Goal: Task Accomplishment & Management: Manage account settings

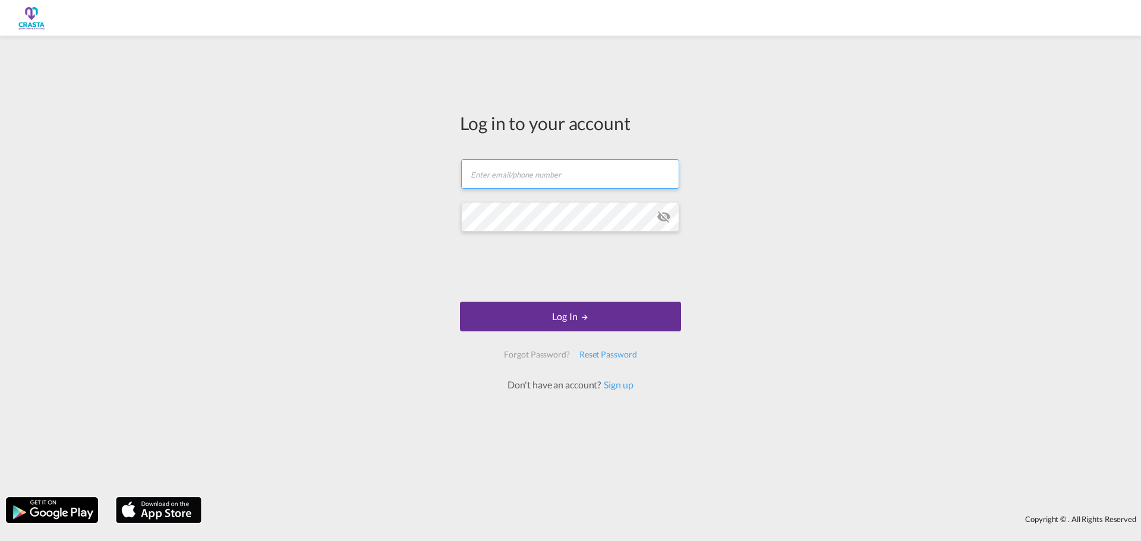
type input "[EMAIL_ADDRESS][DOMAIN_NAME]"
click at [528, 324] on button "Log In" at bounding box center [570, 317] width 221 height 30
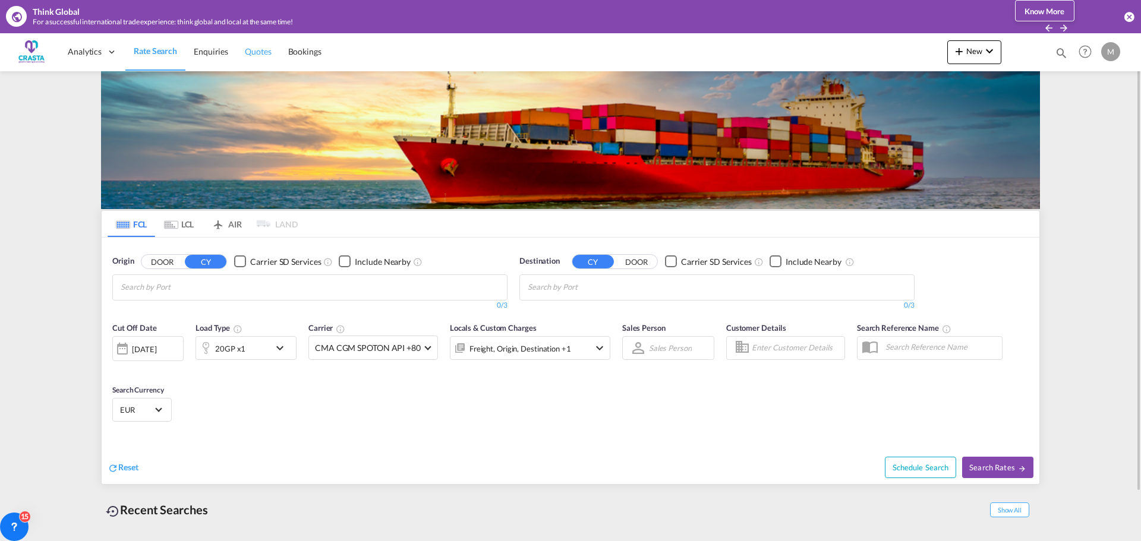
click at [257, 52] on span "Quotes" at bounding box center [258, 51] width 26 height 10
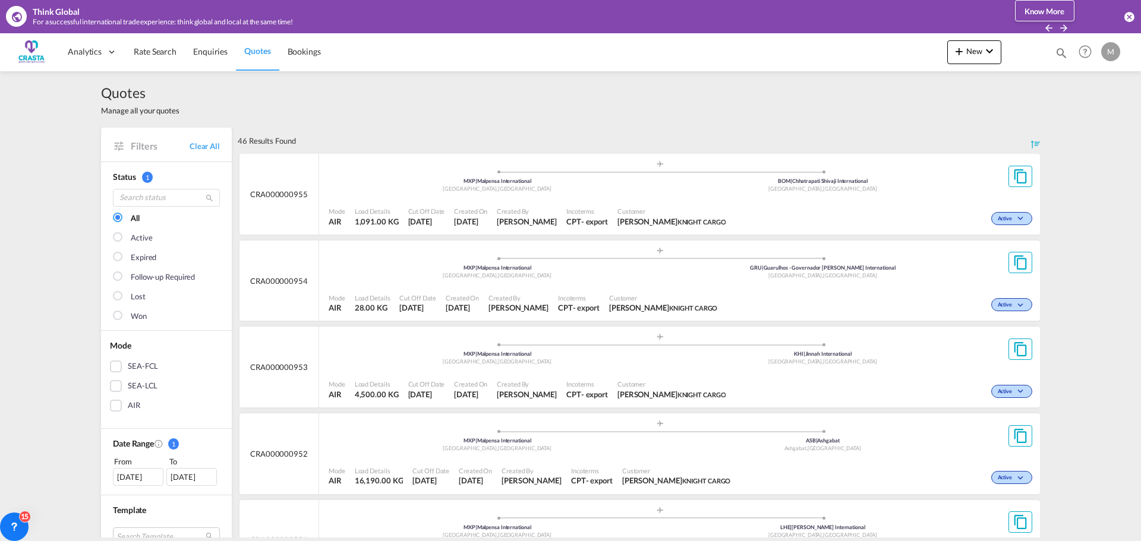
click at [403, 454] on div ".a{fill:#aaa8ad;} .a{fill:#aaa8ad;} MXP | Malpensa International Milan , Italy …" at bounding box center [660, 438] width 663 height 36
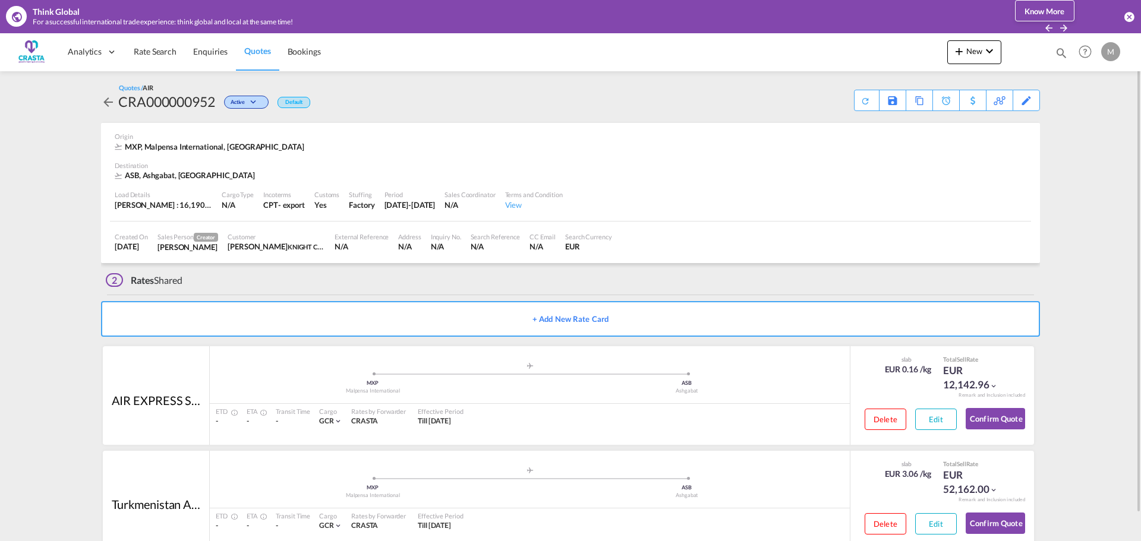
scroll to position [29, 0]
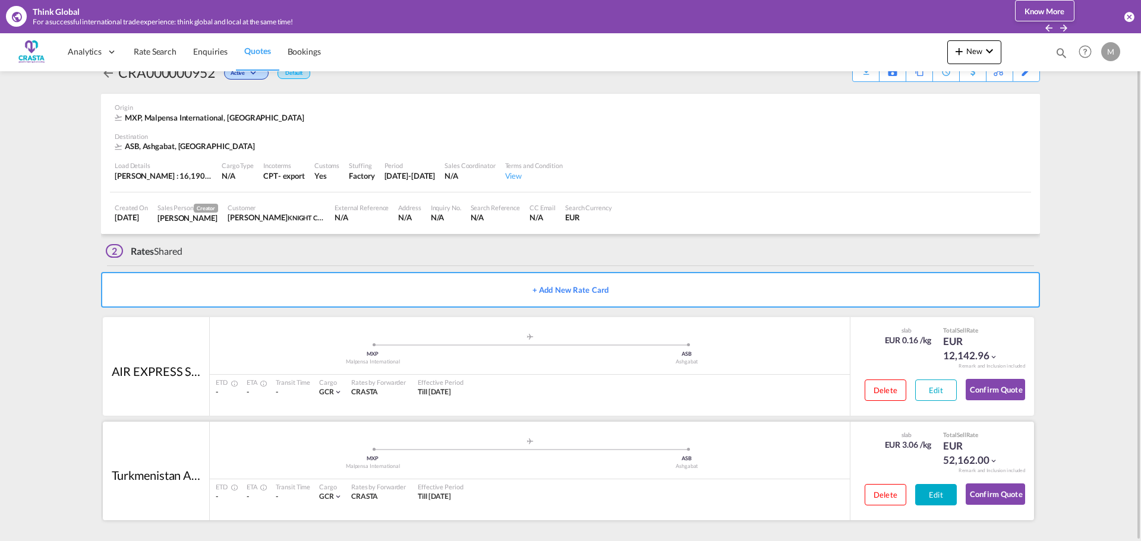
click at [922, 498] on button "Edit" at bounding box center [936, 494] width 42 height 21
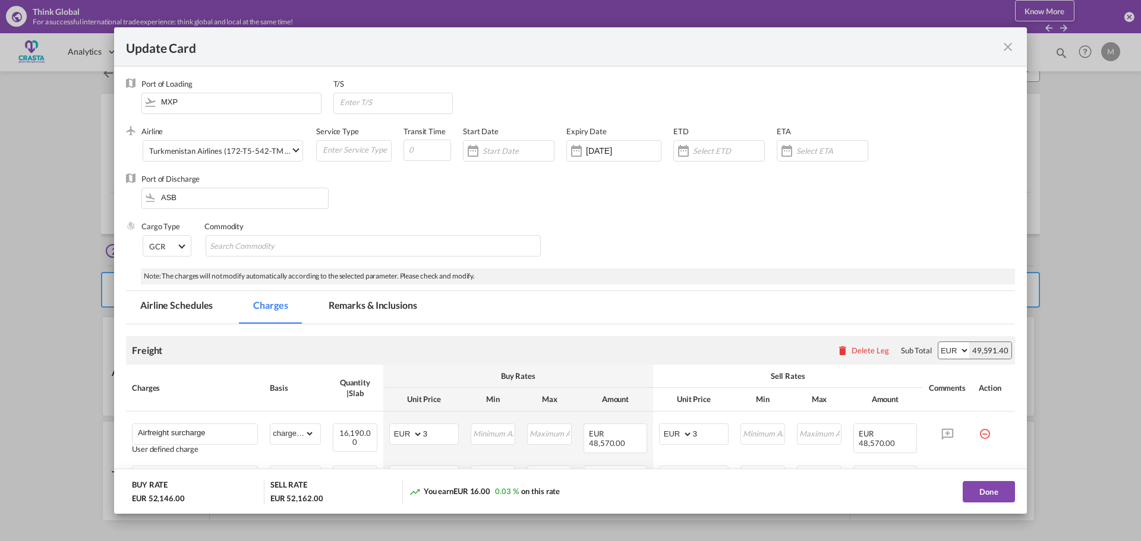
select select "chargeable_weight"
select select "per_shipment"
select select "per_hawb"
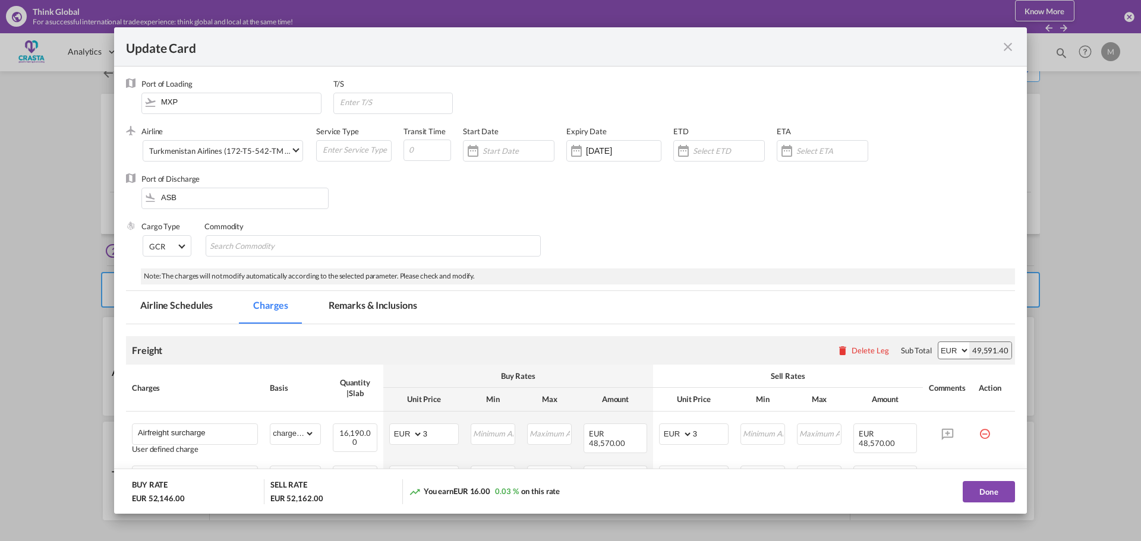
select select "per_declaration"
select select "per_awb"
select select "per_hawb"
select select "gross_weight"
select select "chargeable_weight"
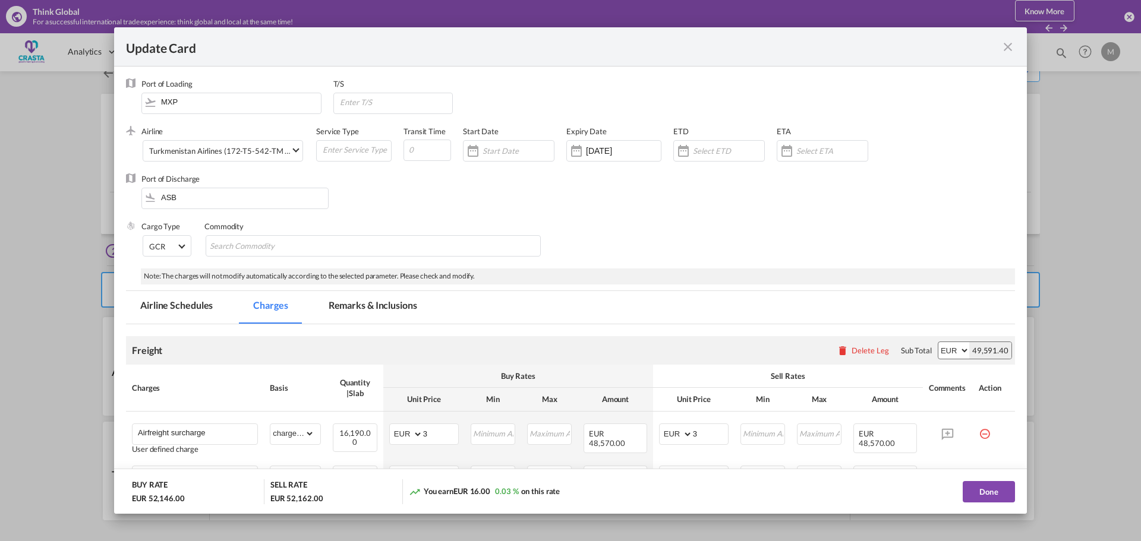
select select "per_pallet"
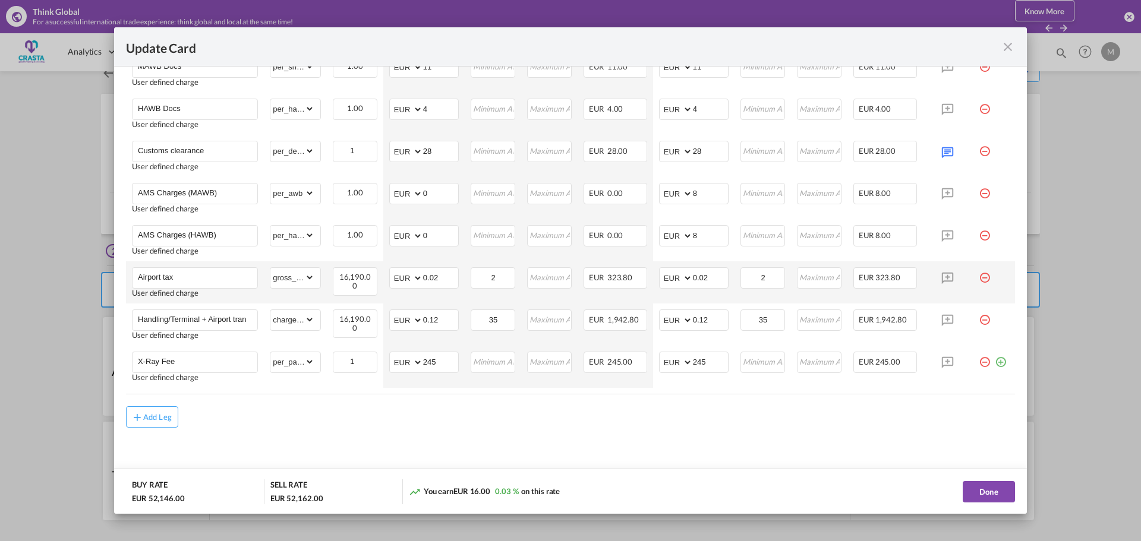
scroll to position [594, 0]
